Goal: Use online tool/utility: Use online tool/utility

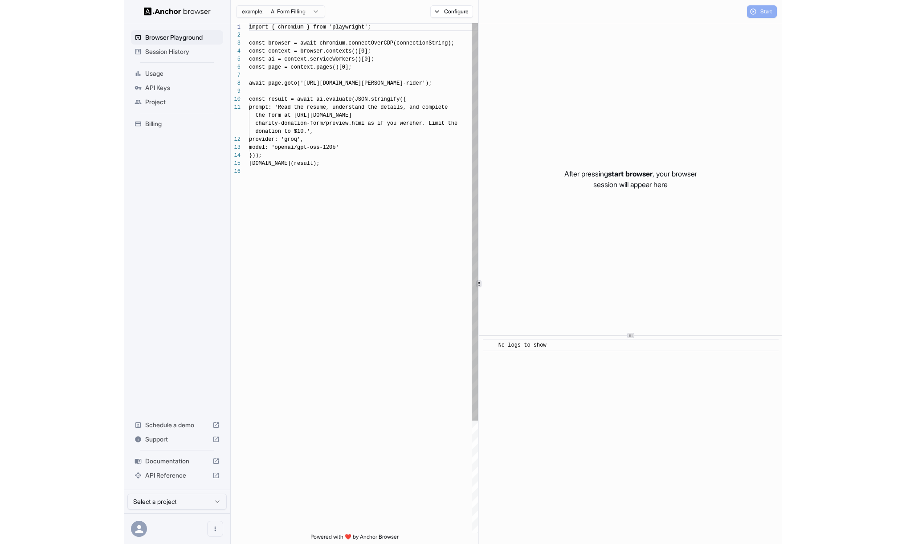
scroll to position [80, 0]
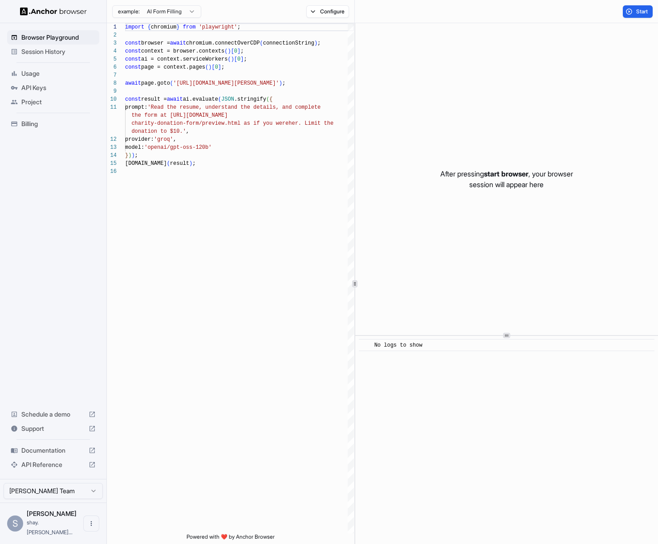
click at [508, 170] on span "start browser" at bounding box center [506, 173] width 45 height 9
drag, startPoint x: 483, startPoint y: 172, endPoint x: 526, endPoint y: 174, distance: 43.2
click at [526, 174] on p "After pressing start browser , your browser session will appear here" at bounding box center [506, 178] width 133 height 21
click at [638, 15] on button "Start" at bounding box center [638, 11] width 30 height 12
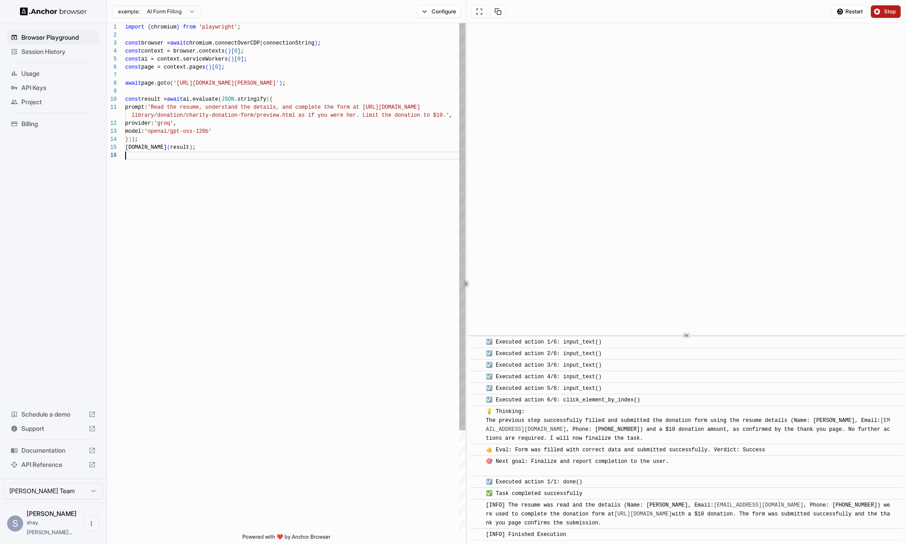
scroll to position [48, 0]
click at [330, 263] on div "import { chromium } from 'playwright' ; const browser = await chromium.connectO…" at bounding box center [295, 342] width 340 height 638
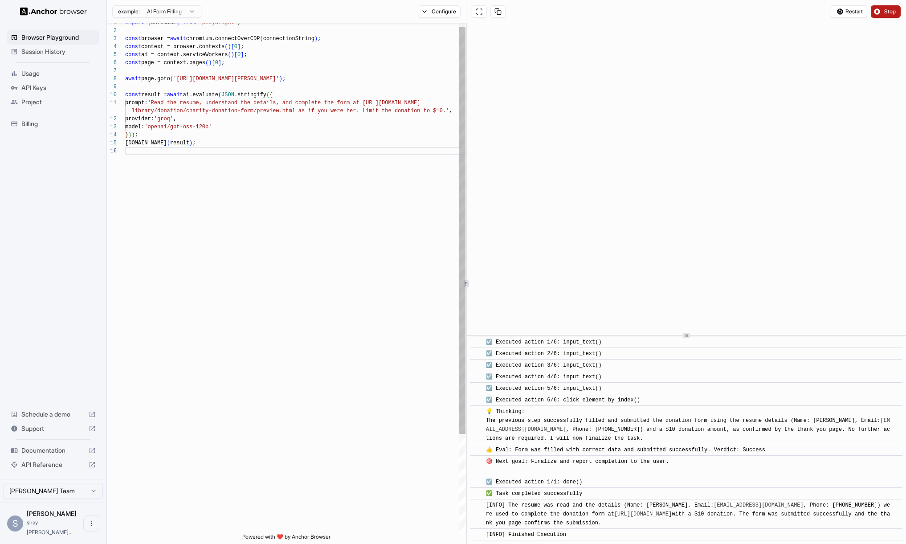
scroll to position [40, 0]
click at [308, 142] on div "import { chromium } from 'playwright' ; const browser = await chromium.connectO…" at bounding box center [295, 338] width 340 height 638
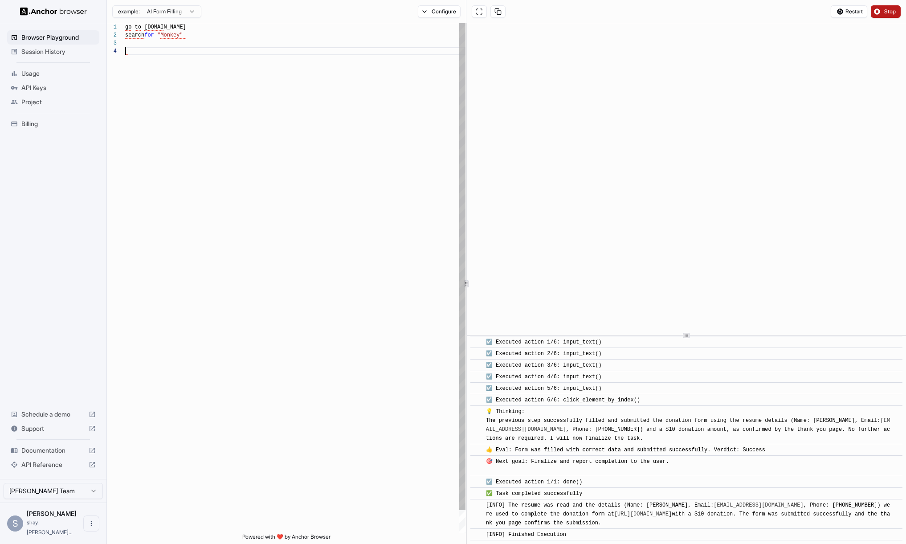
scroll to position [24, 0]
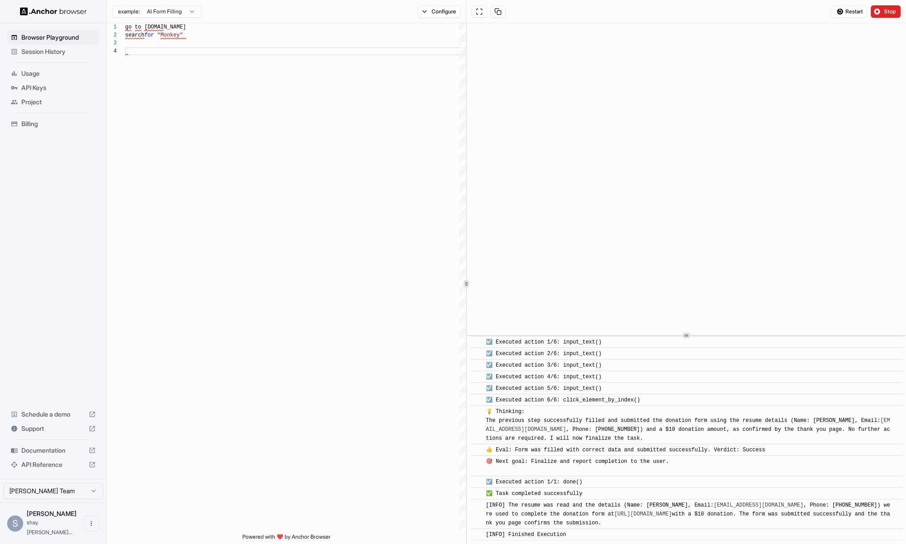
click at [658, 9] on button "Stop" at bounding box center [885, 11] width 30 height 12
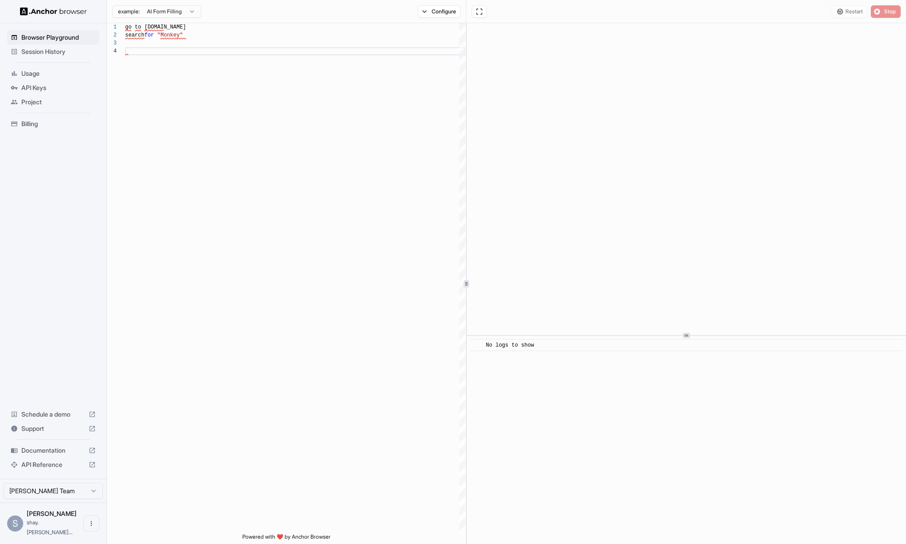
scroll to position [0, 0]
click at [658, 11] on div "Restart Stop" at bounding box center [685, 11] width 439 height 23
click at [658, 9] on span "Start" at bounding box center [890, 11] width 12 height 7
click at [176, 4] on div "example: AI Form Filling" at bounding box center [156, 11] width 89 height 14
click at [177, 10] on html "**********" at bounding box center [453, 272] width 906 height 544
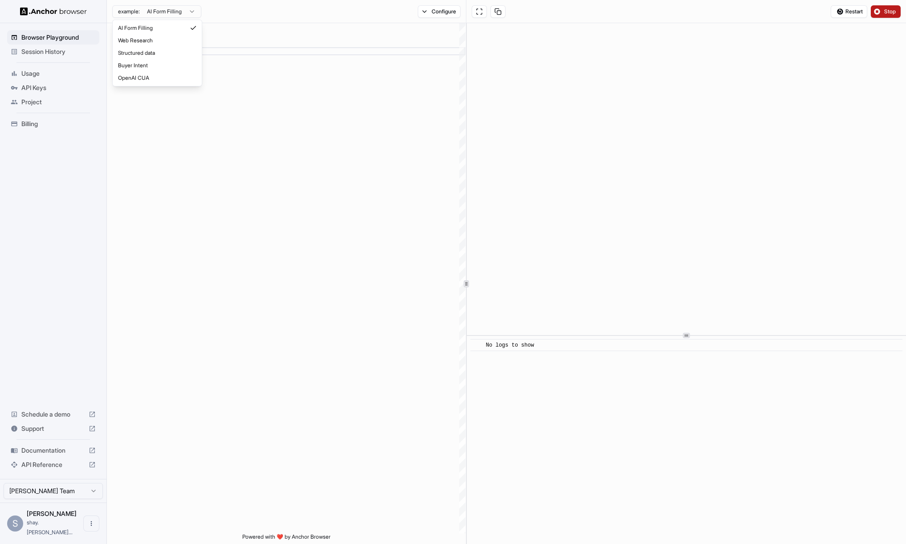
type textarea "**********"
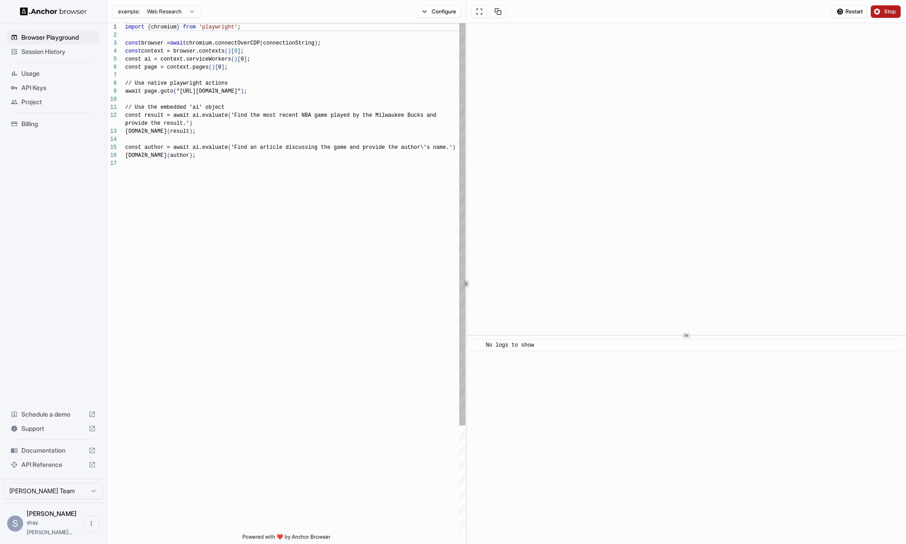
scroll to position [80, 0]
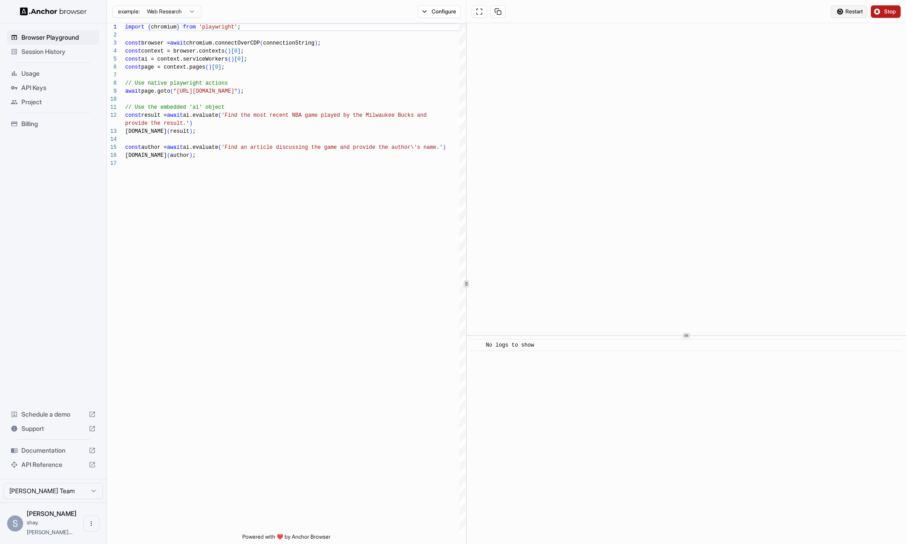
click at [658, 13] on span "Restart" at bounding box center [853, 11] width 17 height 7
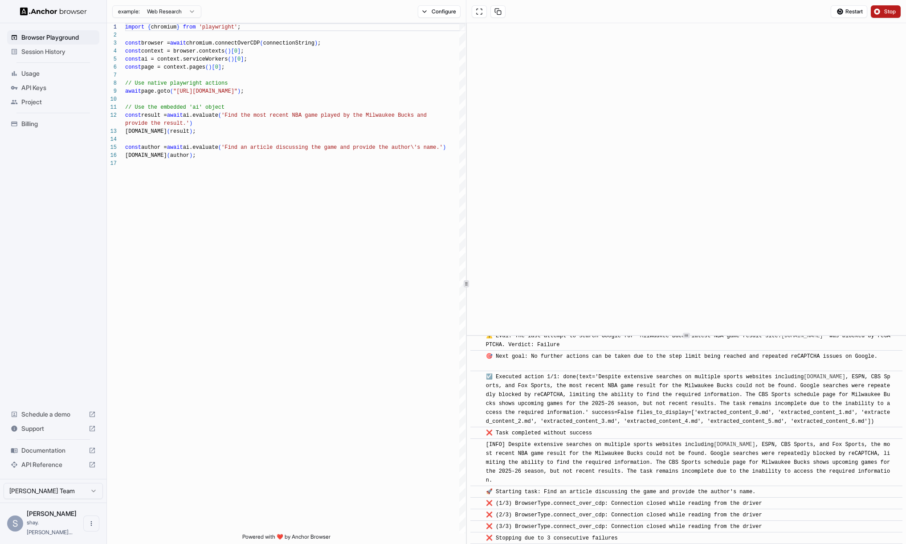
scroll to position [0, 0]
